Goal: Information Seeking & Learning: Learn about a topic

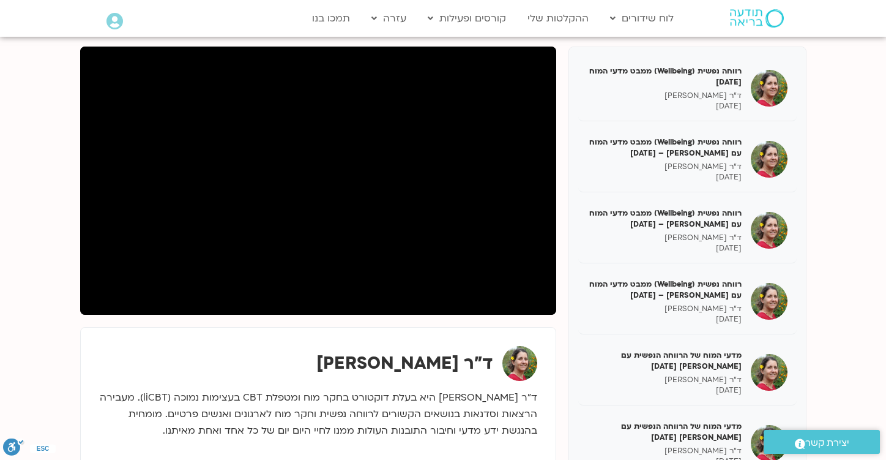
scroll to position [1496, 0]
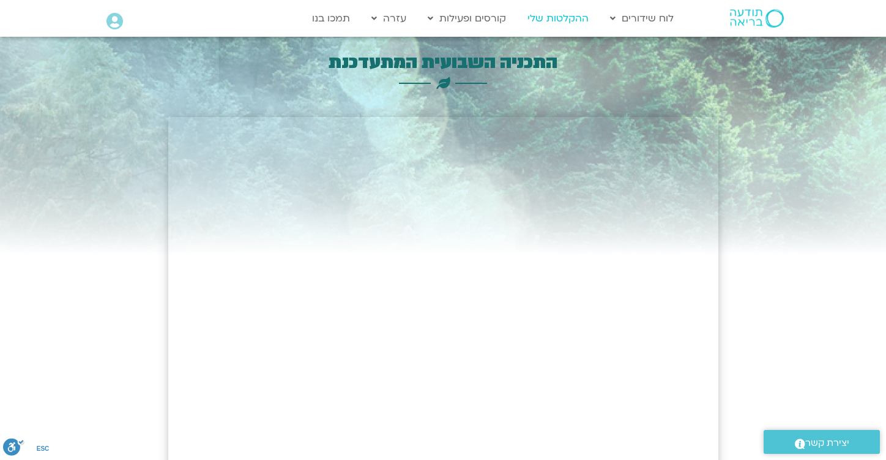
click at [559, 24] on link "ההקלטות שלי" at bounding box center [557, 18] width 73 height 23
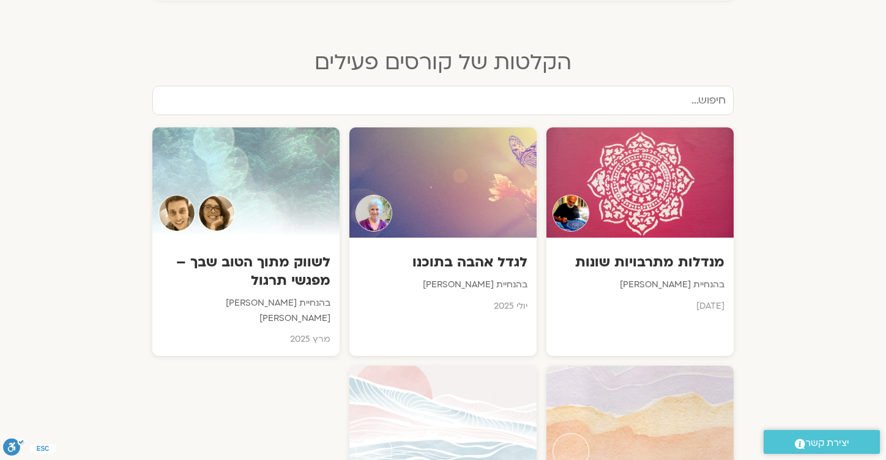
scroll to position [563, 0]
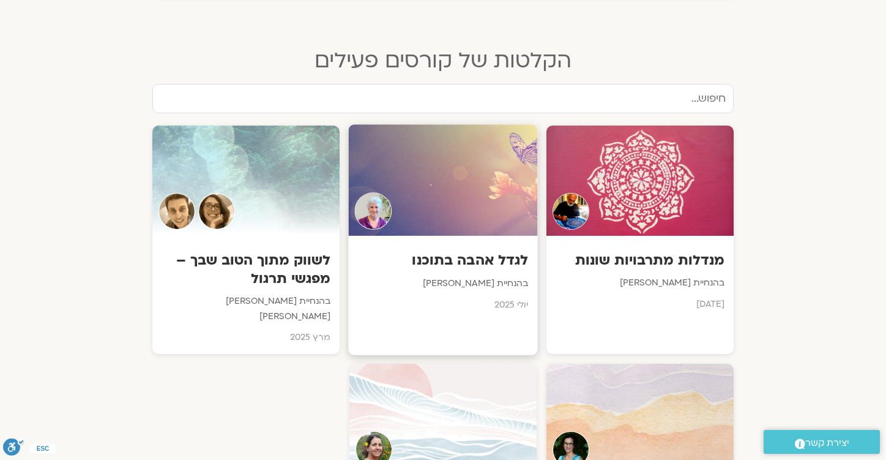
click at [468, 287] on p "בהנחיית סנדיה בר קמה" at bounding box center [443, 283] width 171 height 15
